Goal: Task Accomplishment & Management: Complete application form

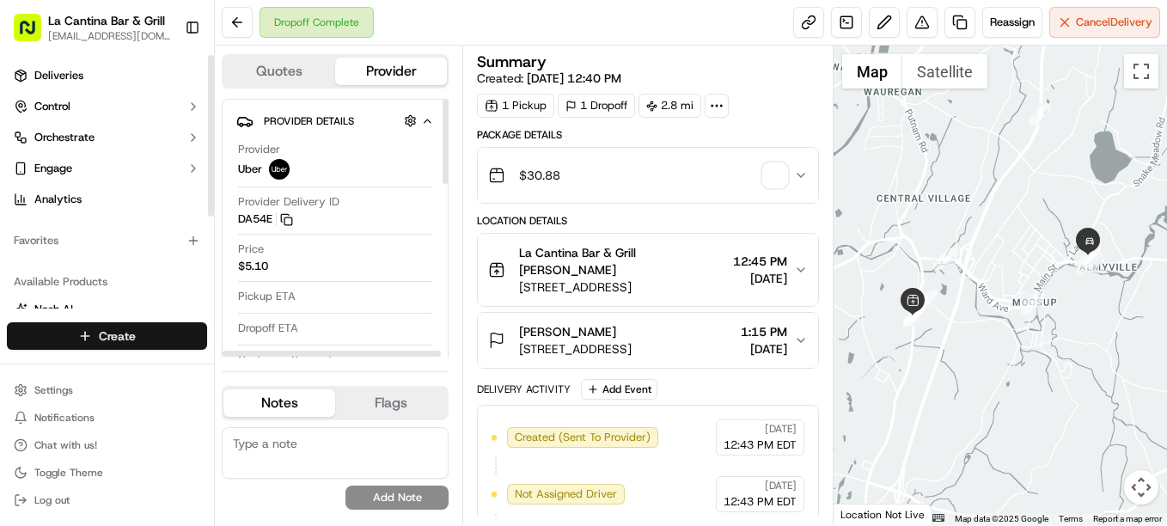
click at [95, 341] on html "La Cantina Bar & Grill [EMAIL_ADDRESS][DOMAIN_NAME] Toggle Sidebar Deliveries C…" at bounding box center [583, 263] width 1167 height 526
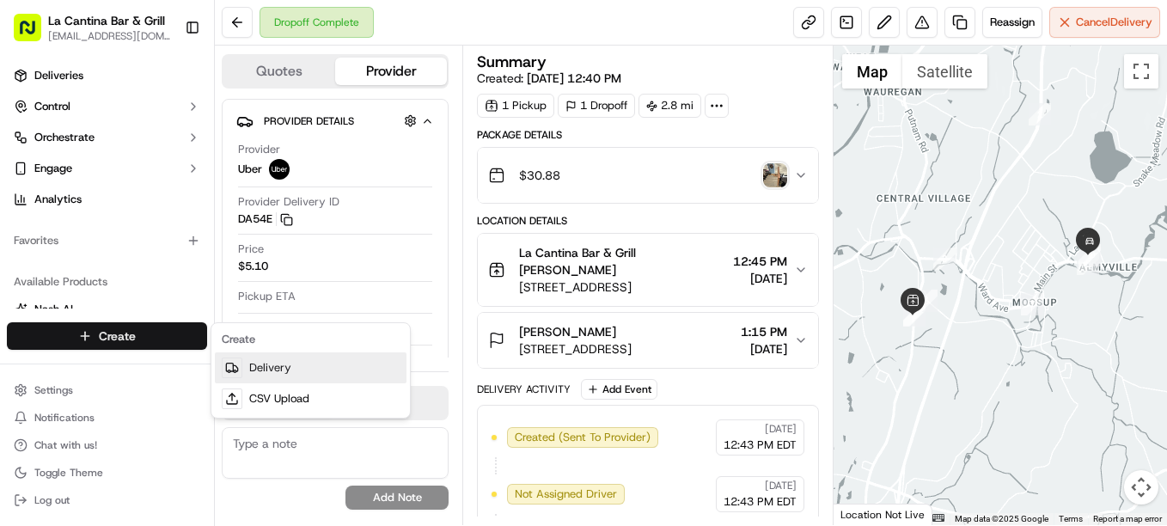
click at [255, 365] on link "Delivery" at bounding box center [311, 367] width 192 height 31
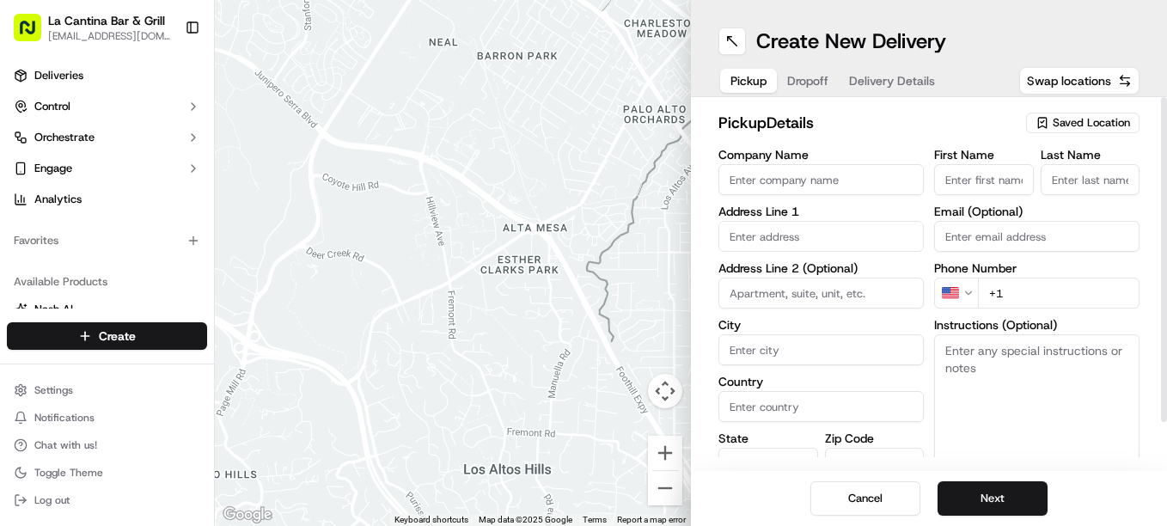
click at [744, 168] on input "Company Name" at bounding box center [821, 179] width 205 height 31
type input "La Cantina Bar & Grill"
type input "[STREET_ADDRESS]"
type input "Plainfield"
type input "[GEOGRAPHIC_DATA]"
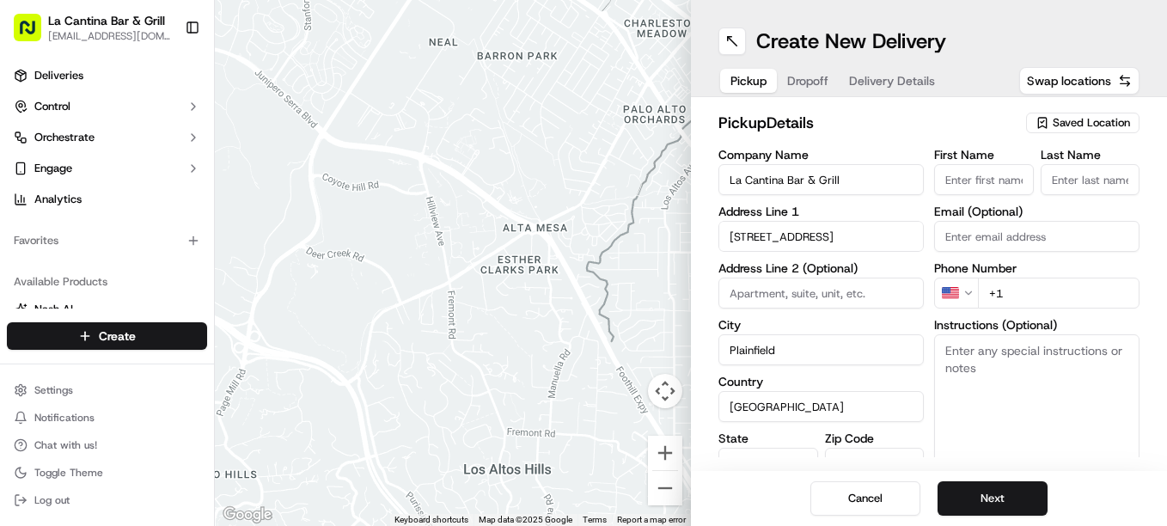
type input "CT"
type input "06374"
type input "[PERSON_NAME]"
type input "[EMAIL_ADDRESS][DOMAIN_NAME]"
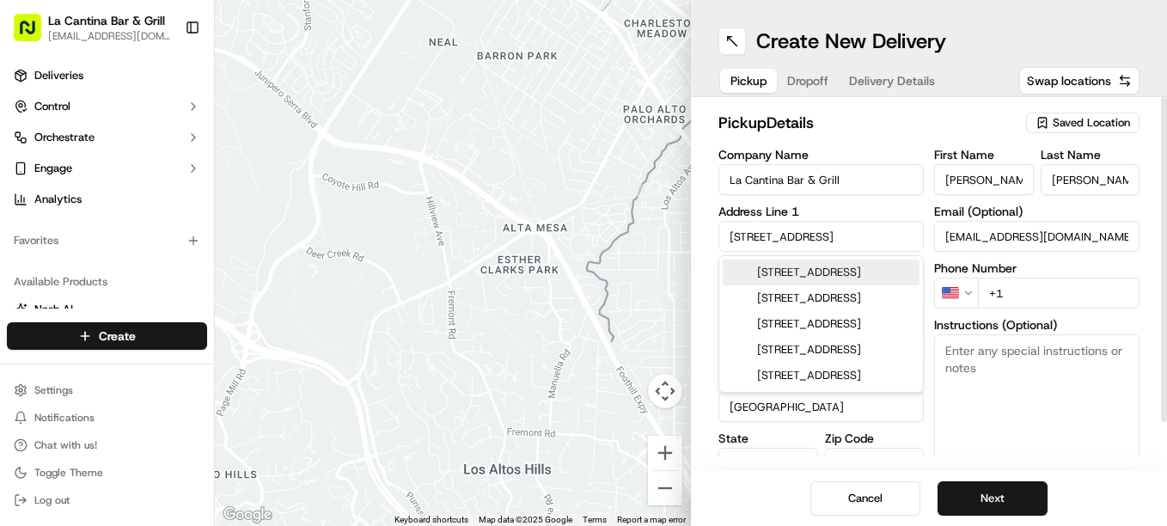
click at [1026, 303] on input "+1" at bounding box center [1059, 293] width 162 height 31
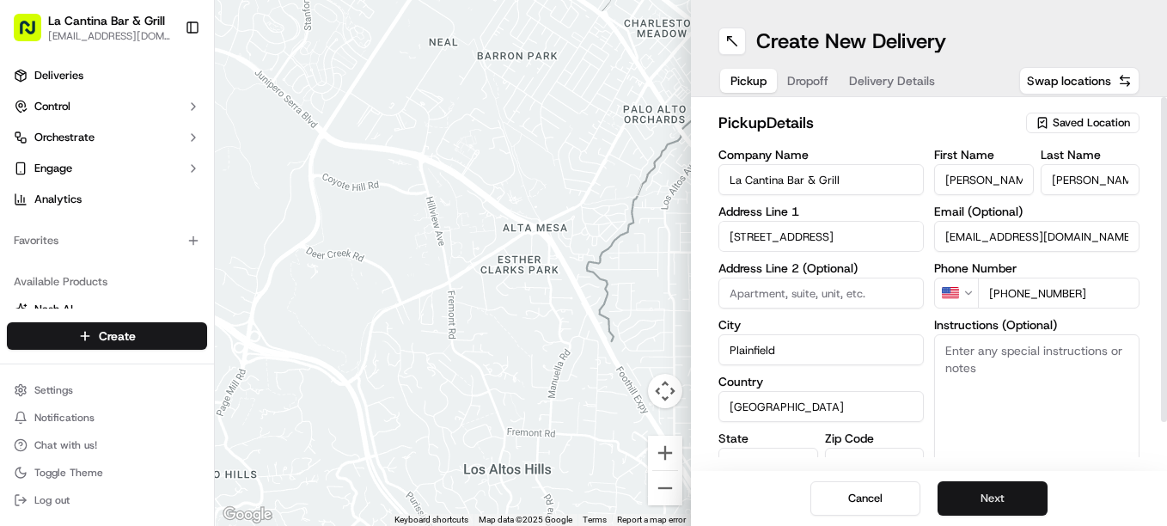
type input "[PHONE_NUMBER]"
click at [977, 497] on button "Next" at bounding box center [993, 498] width 110 height 34
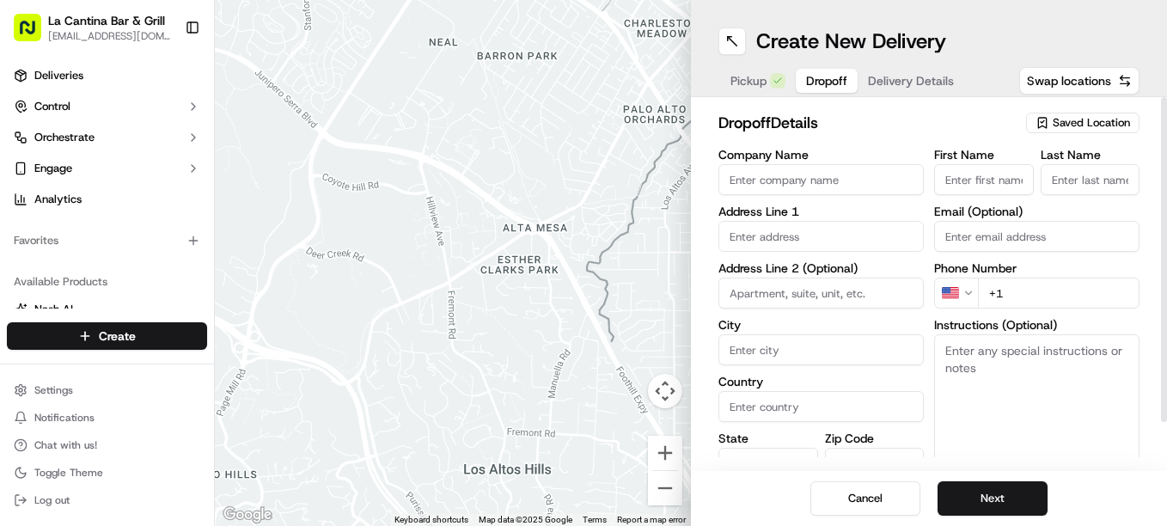
click at [1005, 175] on input "First Name" at bounding box center [984, 179] width 100 height 31
type input "Carly"
type input "[STREET_ADDRESS]"
type input "Plainfield"
type input "[GEOGRAPHIC_DATA]"
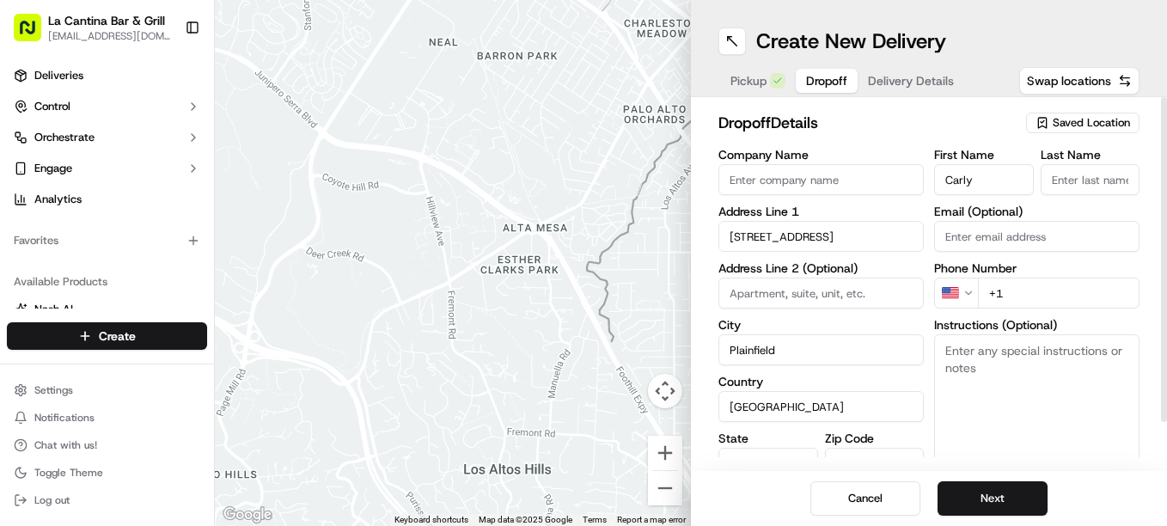
type input "CT"
type input "06374"
type input "Casine"
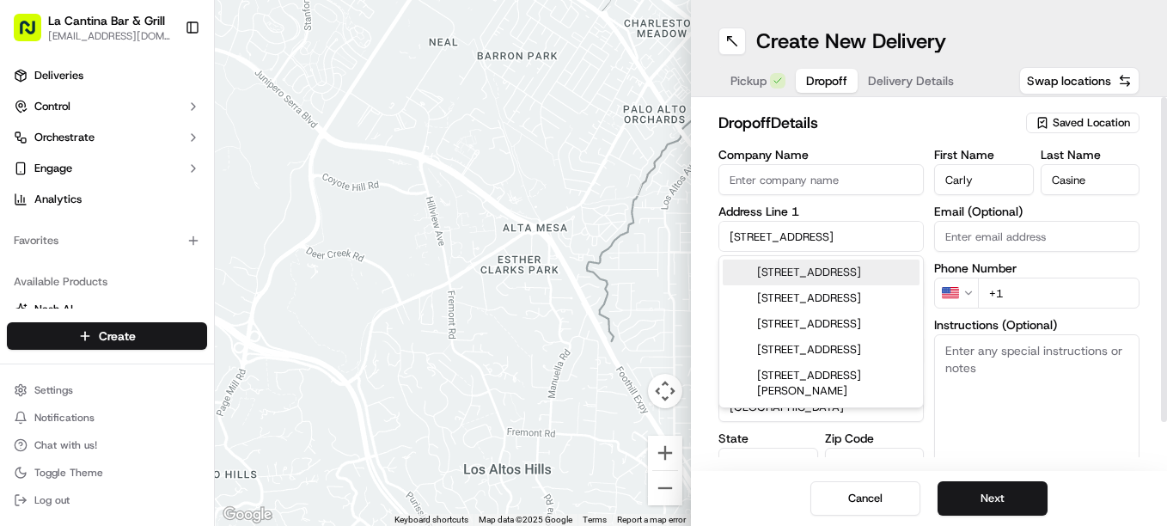
click at [1038, 297] on input "+1" at bounding box center [1059, 293] width 162 height 31
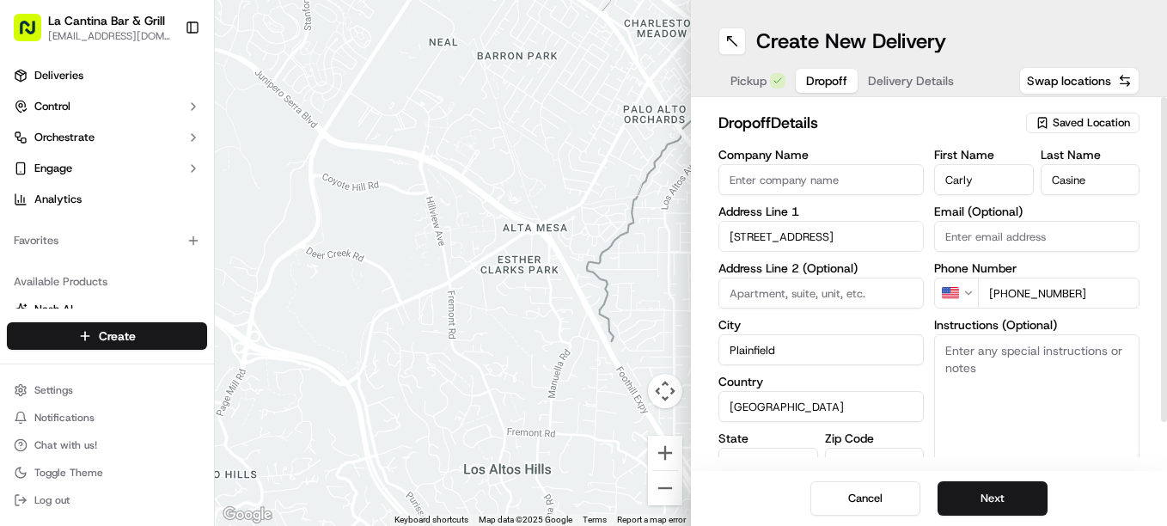
type input "[PHONE_NUMBER]"
click at [1023, 411] on textarea "Instructions (Optional)" at bounding box center [1036, 398] width 205 height 129
type textarea "Knock. Contact free delivery"
click at [988, 493] on button "Next" at bounding box center [993, 498] width 110 height 34
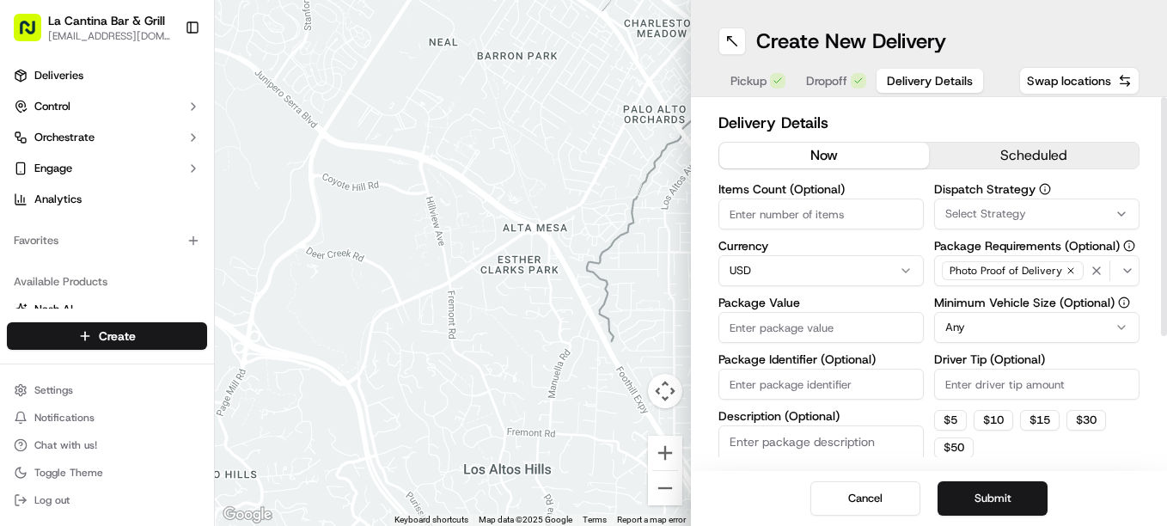
click at [824, 321] on input "Package Value" at bounding box center [821, 327] width 205 height 31
type input "26.28"
click at [1007, 383] on input "Driver Tip (Optional)" at bounding box center [1036, 384] width 205 height 31
type input "3.08"
click at [946, 500] on button "Submit" at bounding box center [993, 498] width 110 height 34
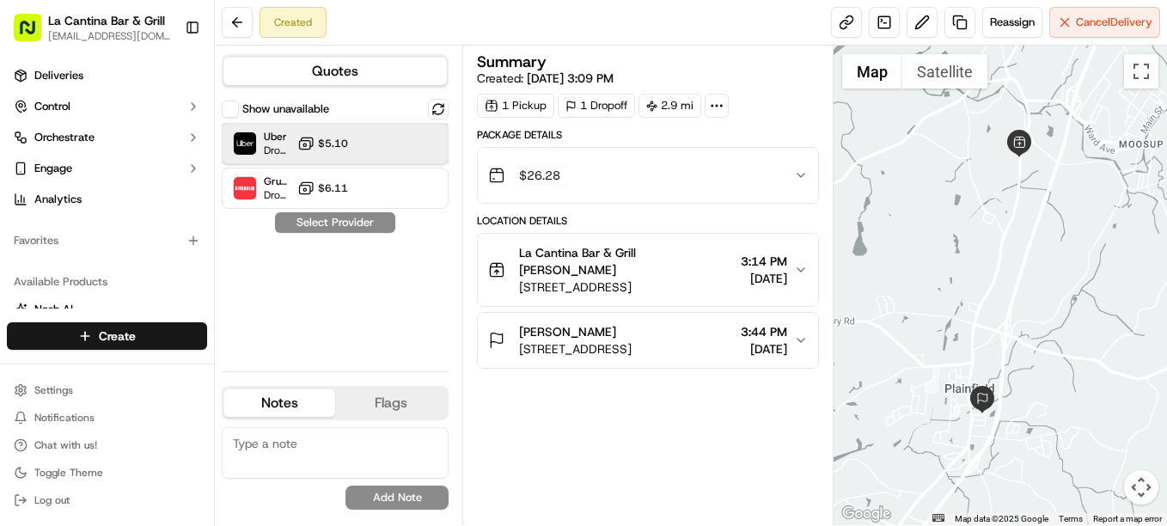
click at [423, 151] on div "Uber Dropoff ETA 27 minutes $5.10" at bounding box center [335, 143] width 227 height 41
click at [365, 226] on button "Assign Provider" at bounding box center [335, 222] width 122 height 21
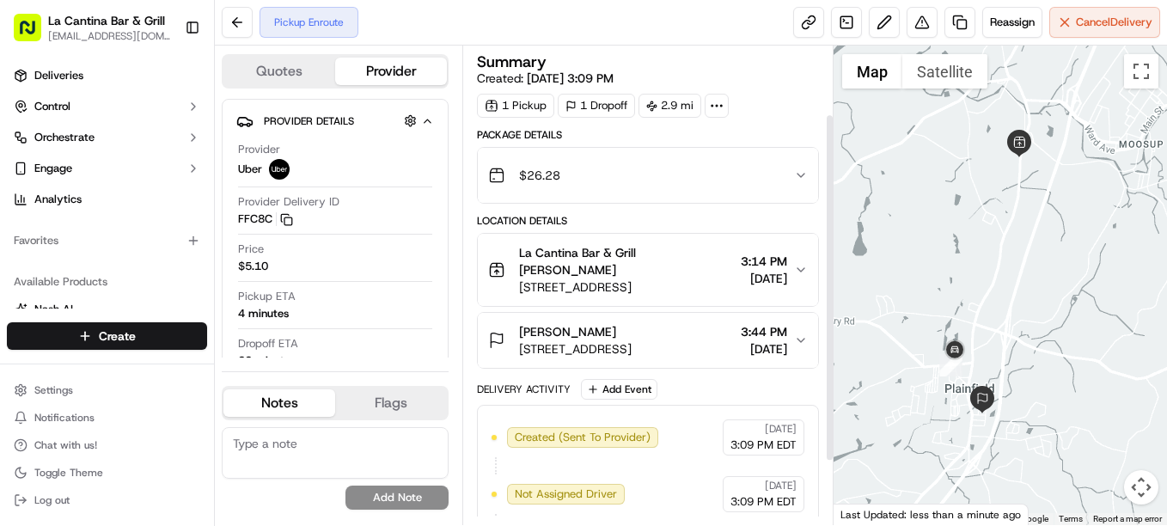
scroll to position [181, 0]
